Goal: Transaction & Acquisition: Purchase product/service

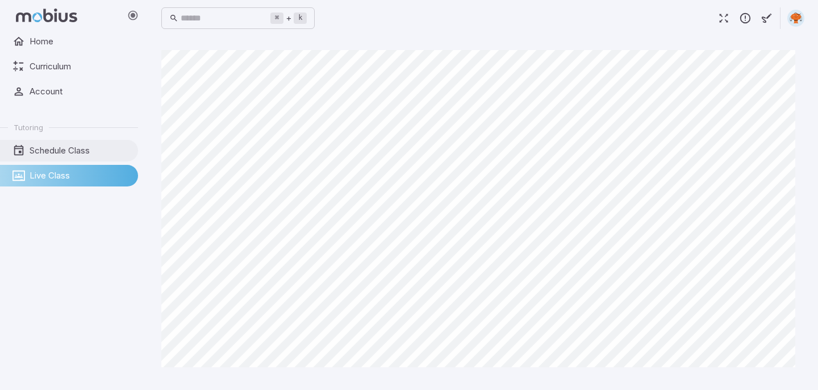
click at [58, 153] on span "Schedule Class" at bounding box center [80, 150] width 101 height 12
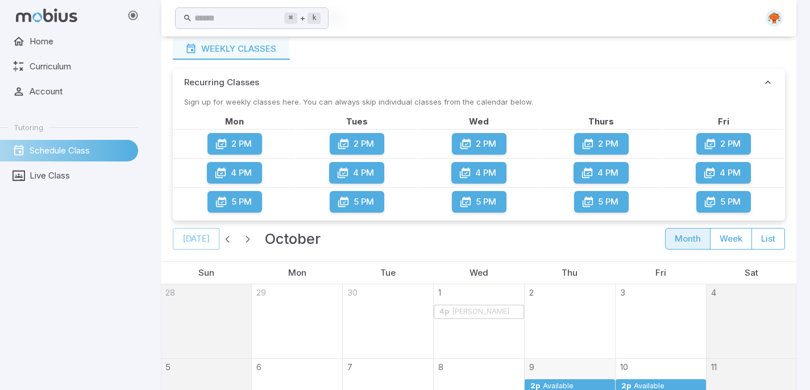
scroll to position [59, 0]
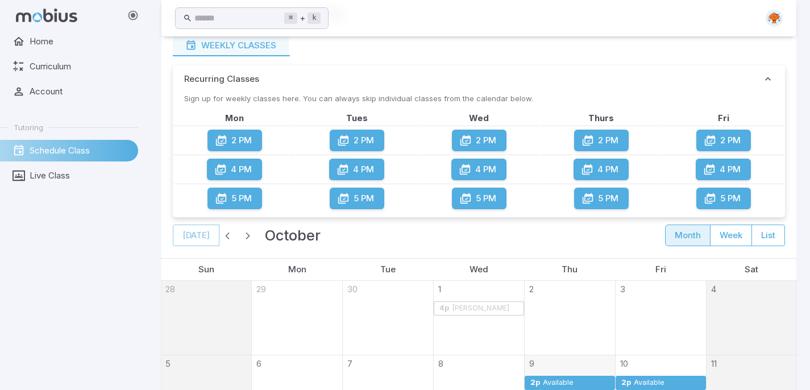
click at [727, 137] on button "2 PM" at bounding box center [723, 141] width 55 height 22
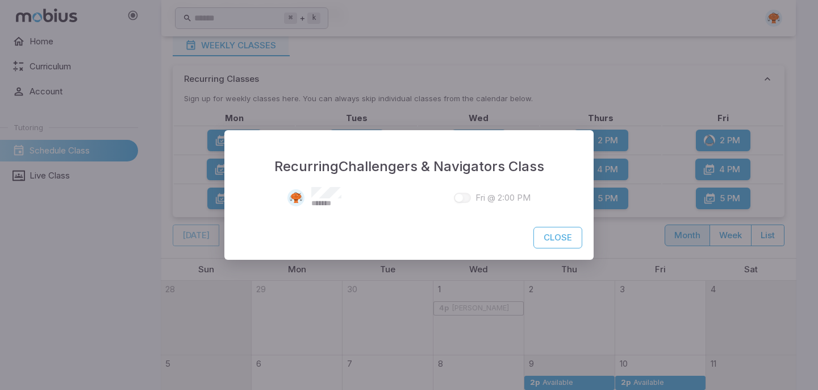
click at [462, 195] on span at bounding box center [462, 198] width 17 height 10
click at [550, 239] on button "Close" at bounding box center [557, 238] width 49 height 22
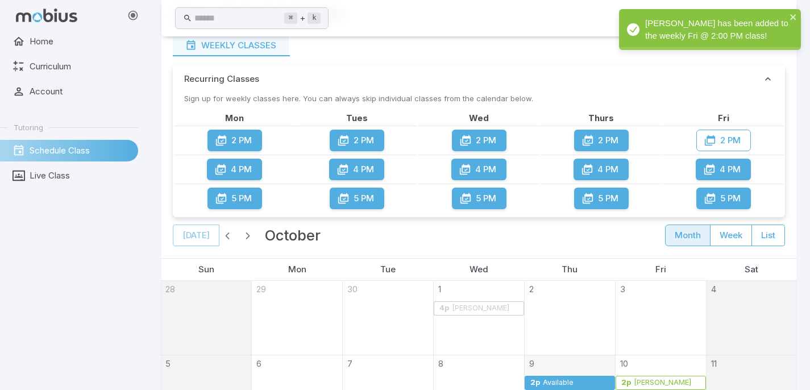
click at [715, 34] on div "[PERSON_NAME] has been added to the weekly Fri @ 2:00 PM class!" at bounding box center [710, 29] width 182 height 41
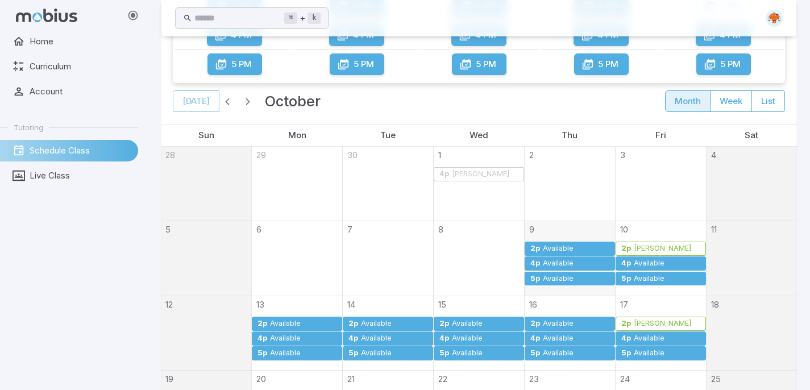
scroll to position [0, 0]
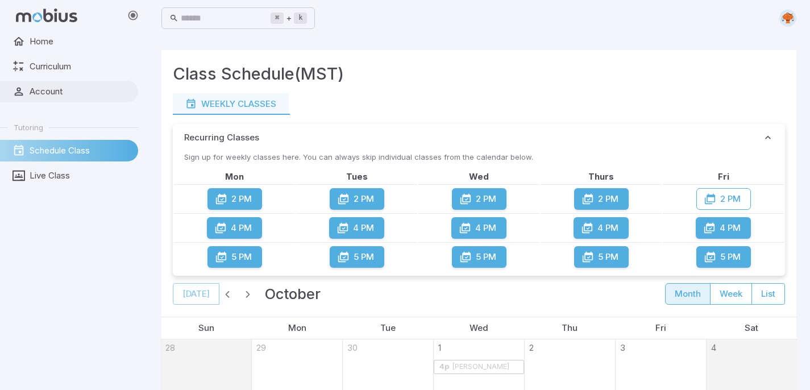
click at [40, 97] on span "Account" at bounding box center [80, 91] width 101 height 12
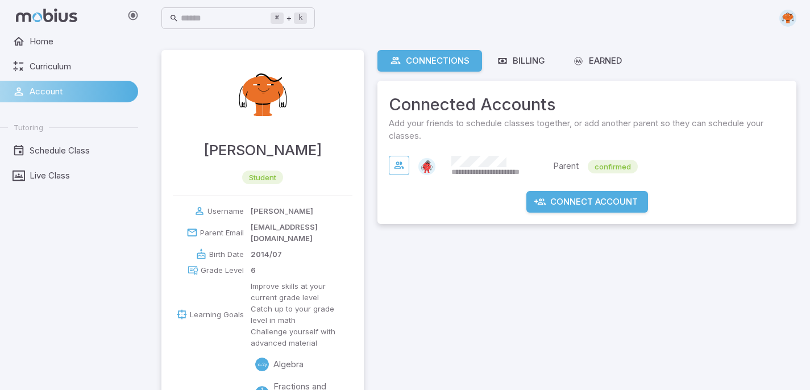
click at [369, 305] on div "**********" at bounding box center [478, 319] width 635 height 538
click at [526, 62] on div "Billing" at bounding box center [521, 61] width 48 height 12
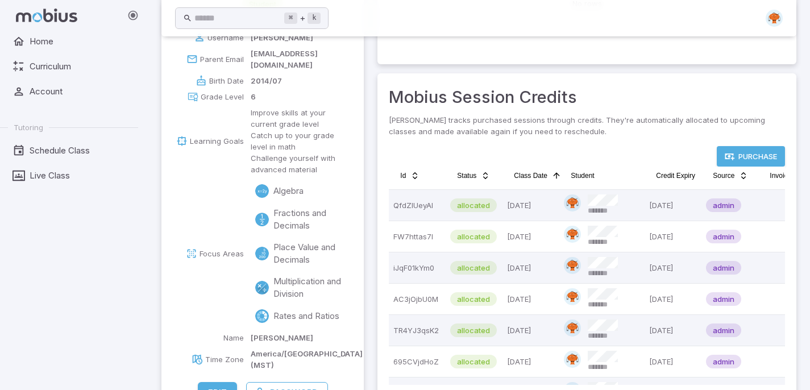
scroll to position [193, 0]
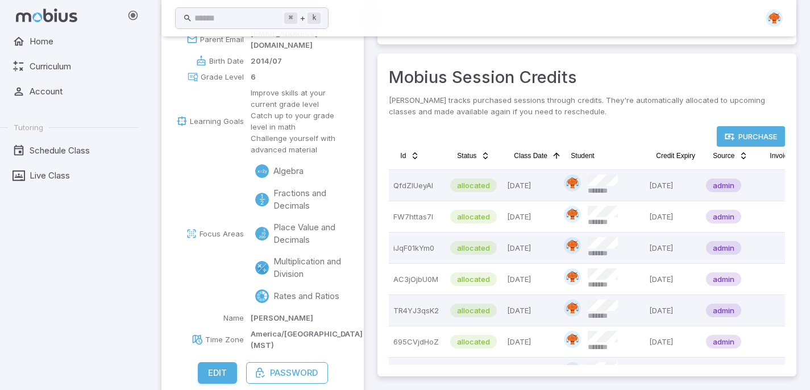
click at [765, 131] on link "Purchase" at bounding box center [750, 136] width 68 height 20
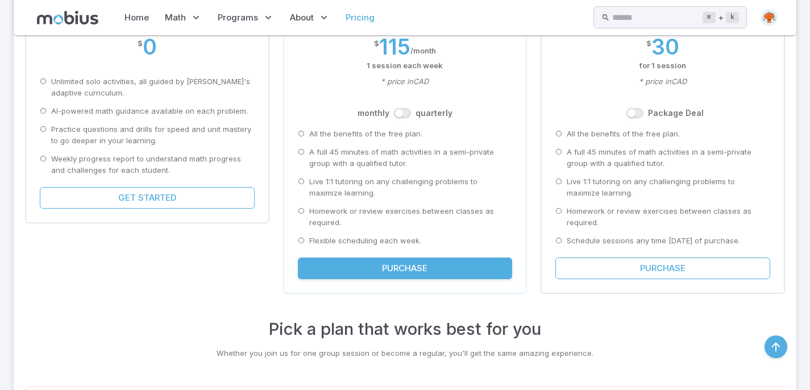
scroll to position [247, 0]
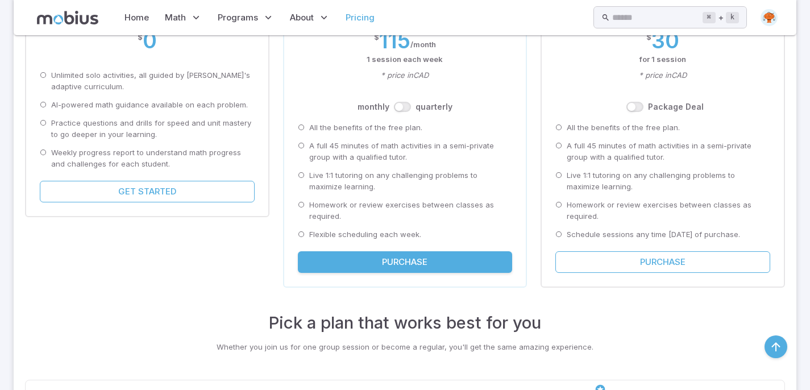
click at [391, 267] on button "Purchase" at bounding box center [405, 262] width 215 height 22
